Goal: Task Accomplishment & Management: Manage account settings

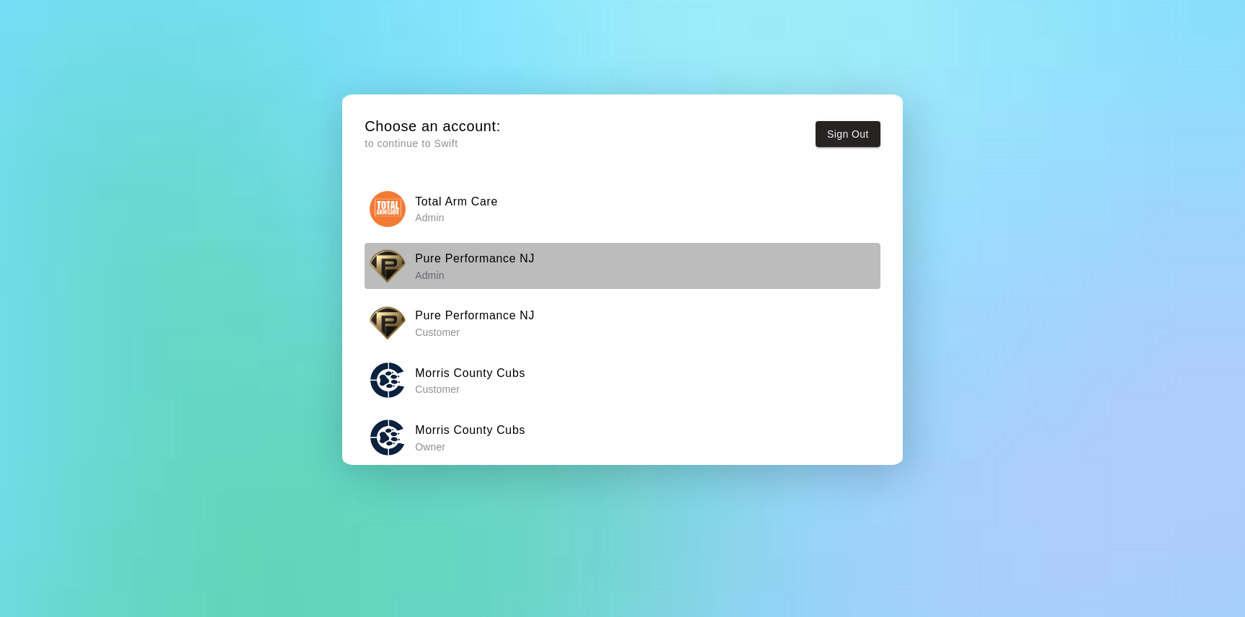
click at [485, 279] on p "Admin" at bounding box center [475, 275] width 120 height 14
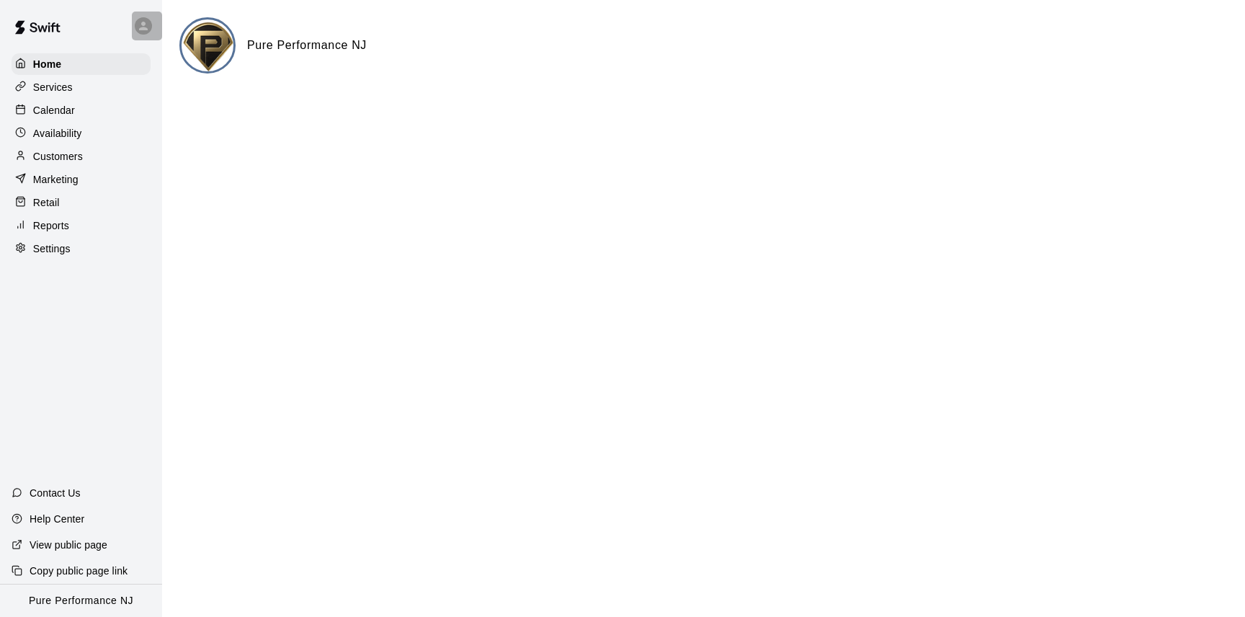
click at [141, 31] on icon at bounding box center [143, 25] width 13 height 13
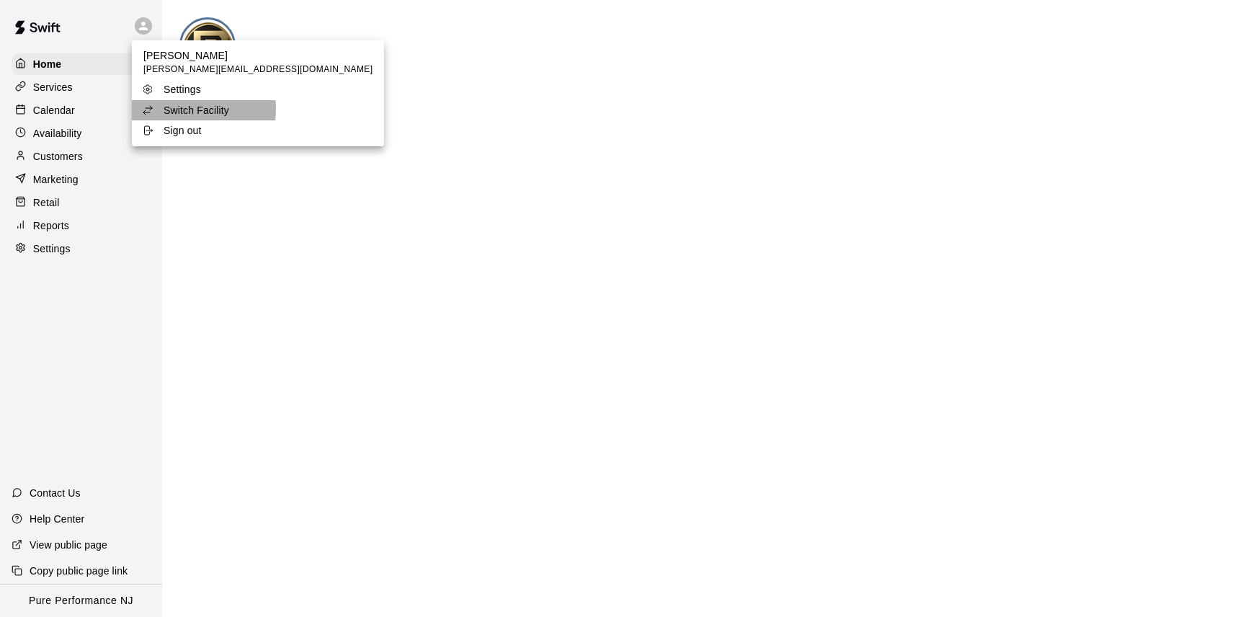
click at [185, 108] on p "Switch Facility" at bounding box center [197, 110] width 66 height 14
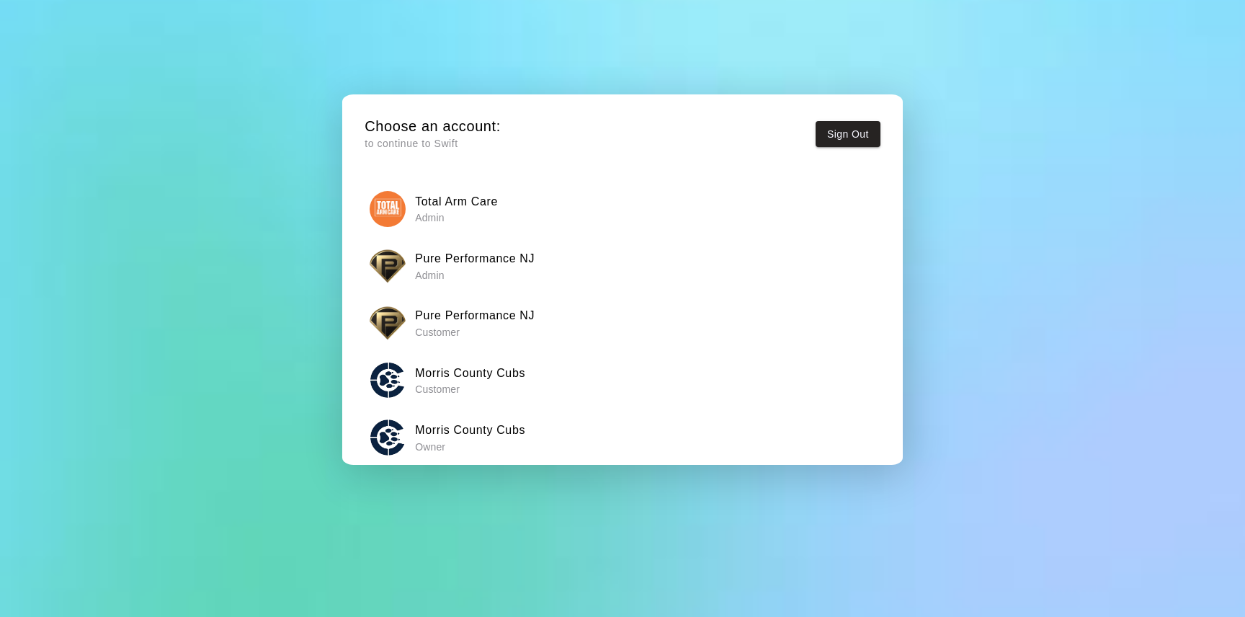
click at [444, 439] on p "Owner" at bounding box center [470, 446] width 110 height 14
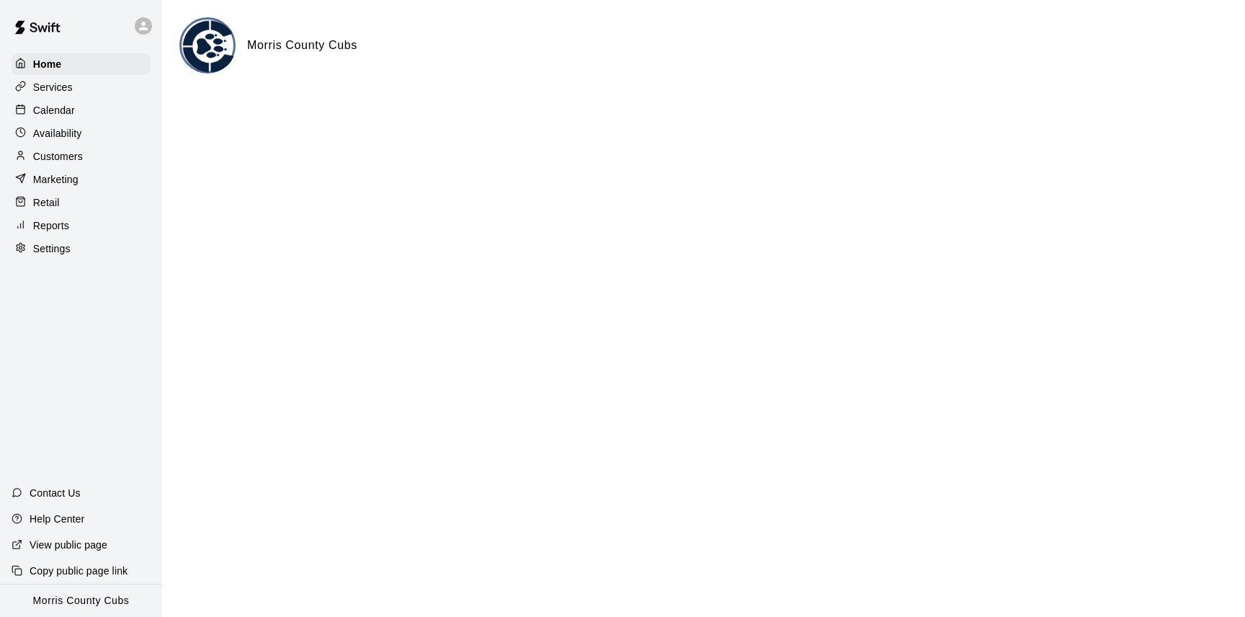
click at [62, 108] on p "Calendar" at bounding box center [54, 110] width 42 height 14
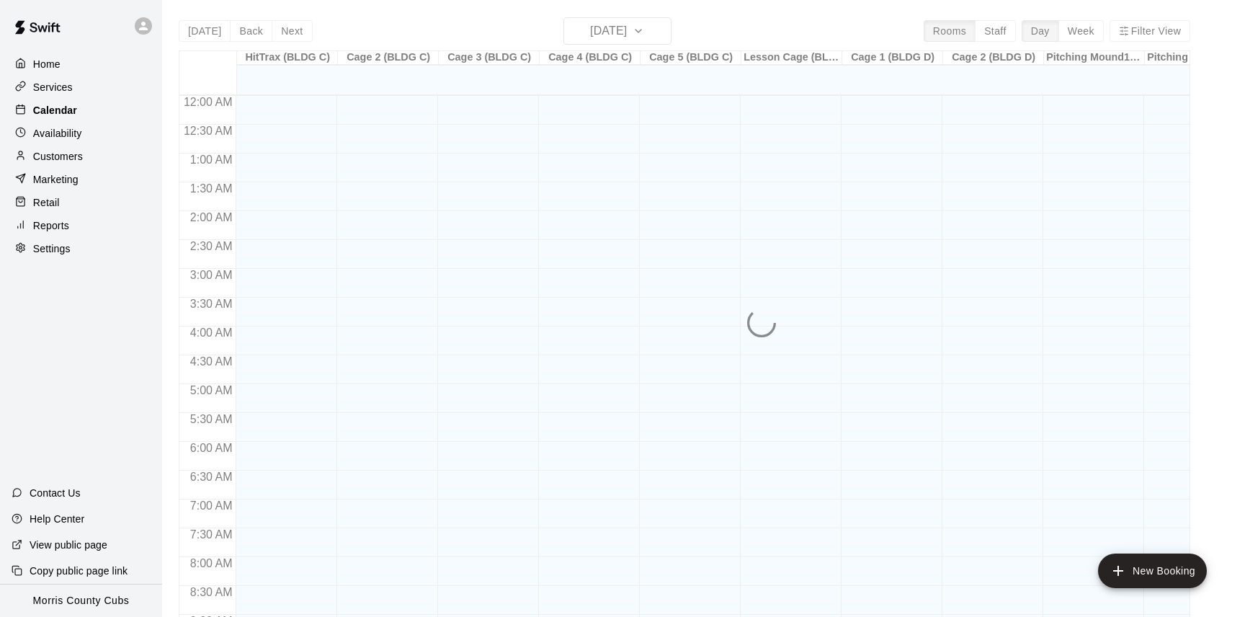
scroll to position [735, 0]
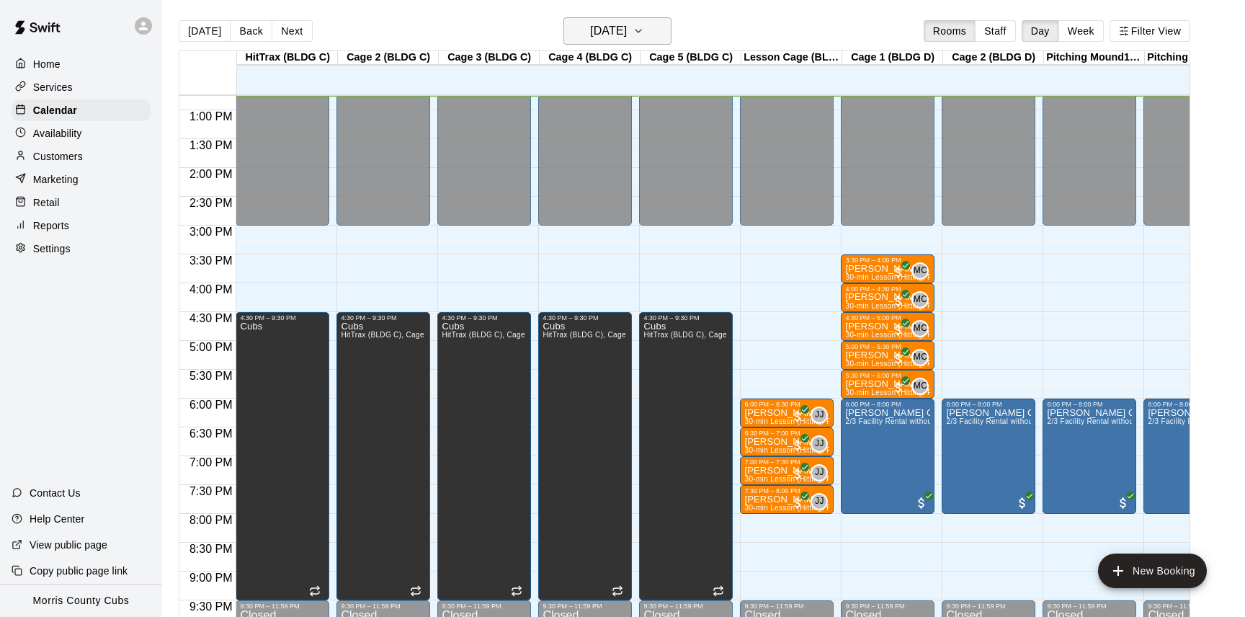
click at [644, 32] on icon "button" at bounding box center [638, 30] width 12 height 17
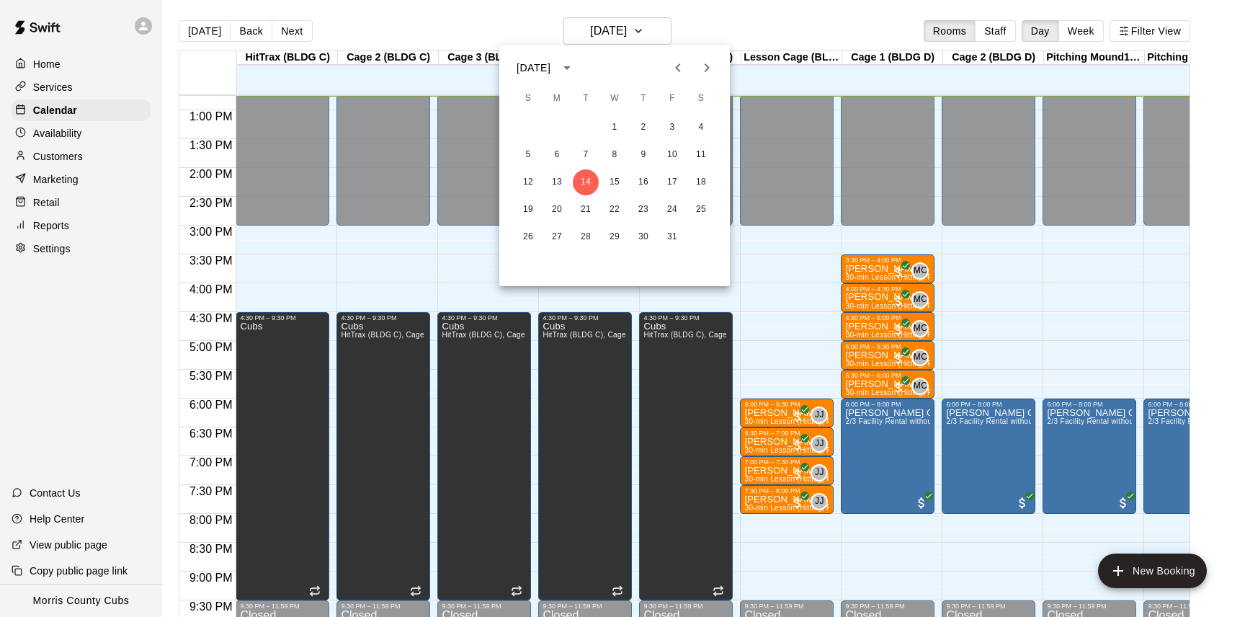
click at [704, 72] on icon "Next month" at bounding box center [706, 67] width 17 height 17
click at [676, 73] on icon "Previous month" at bounding box center [677, 67] width 17 height 17
click at [714, 66] on icon "Next month" at bounding box center [706, 67] width 17 height 17
